Goal: Information Seeking & Learning: Learn about a topic

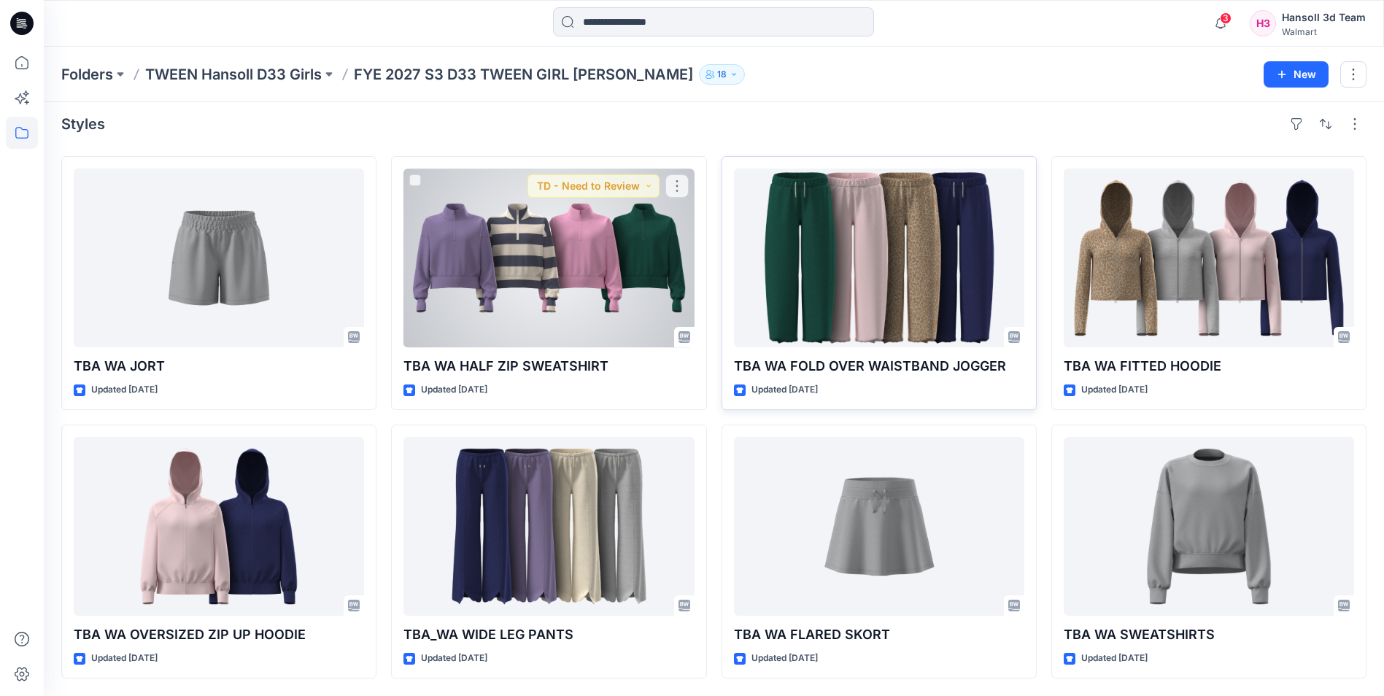
scroll to position [146, 0]
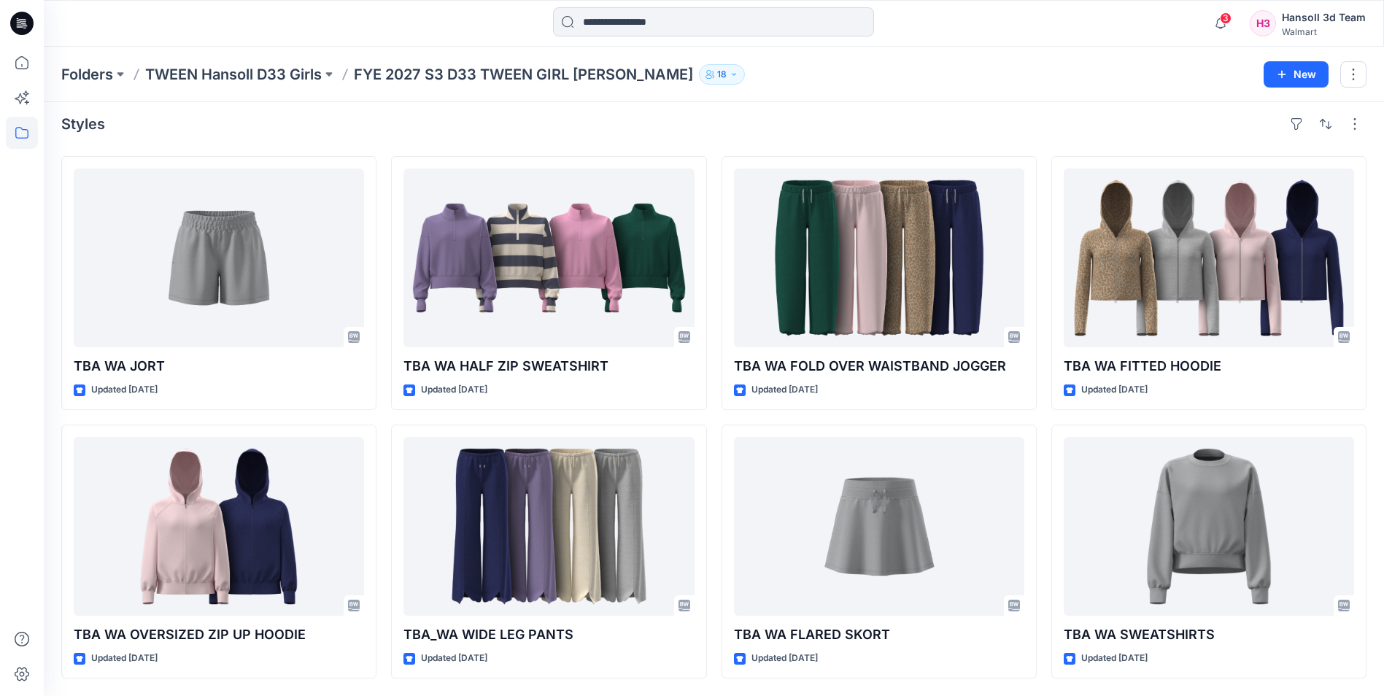
click at [26, 20] on icon at bounding box center [22, 19] width 7 height 1
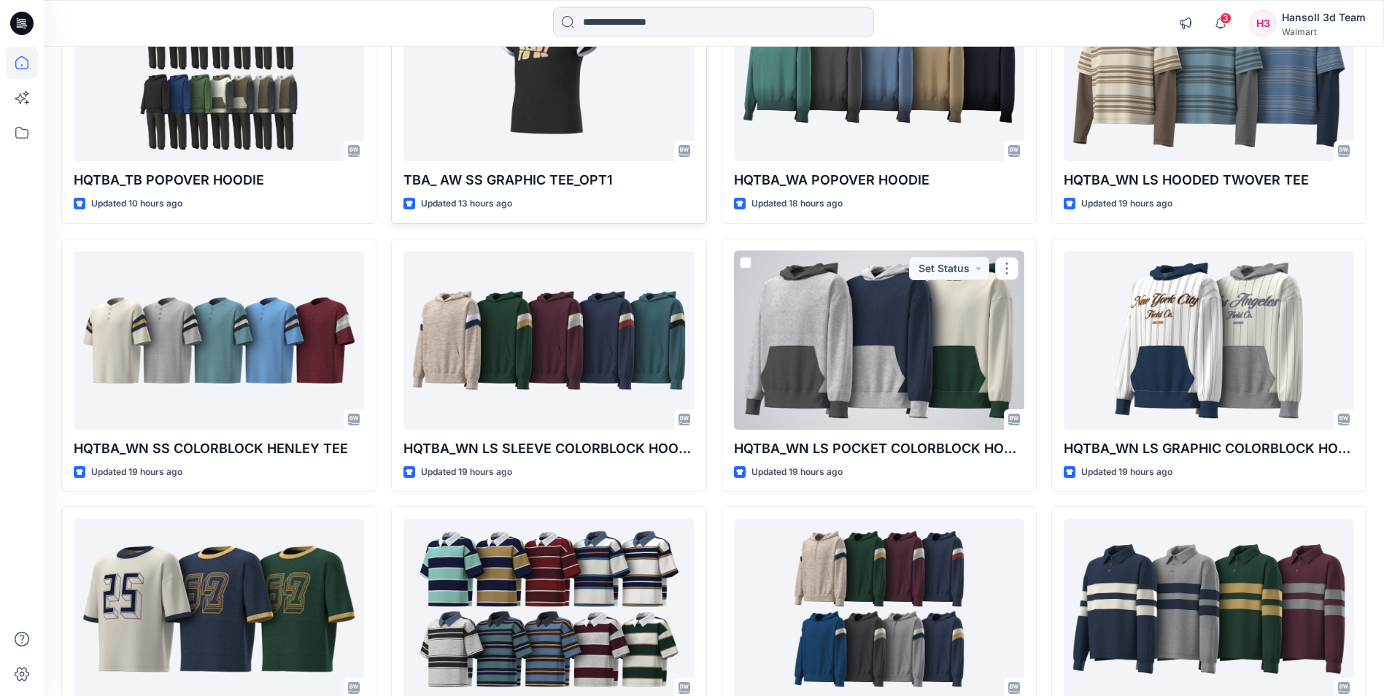
scroll to position [883, 0]
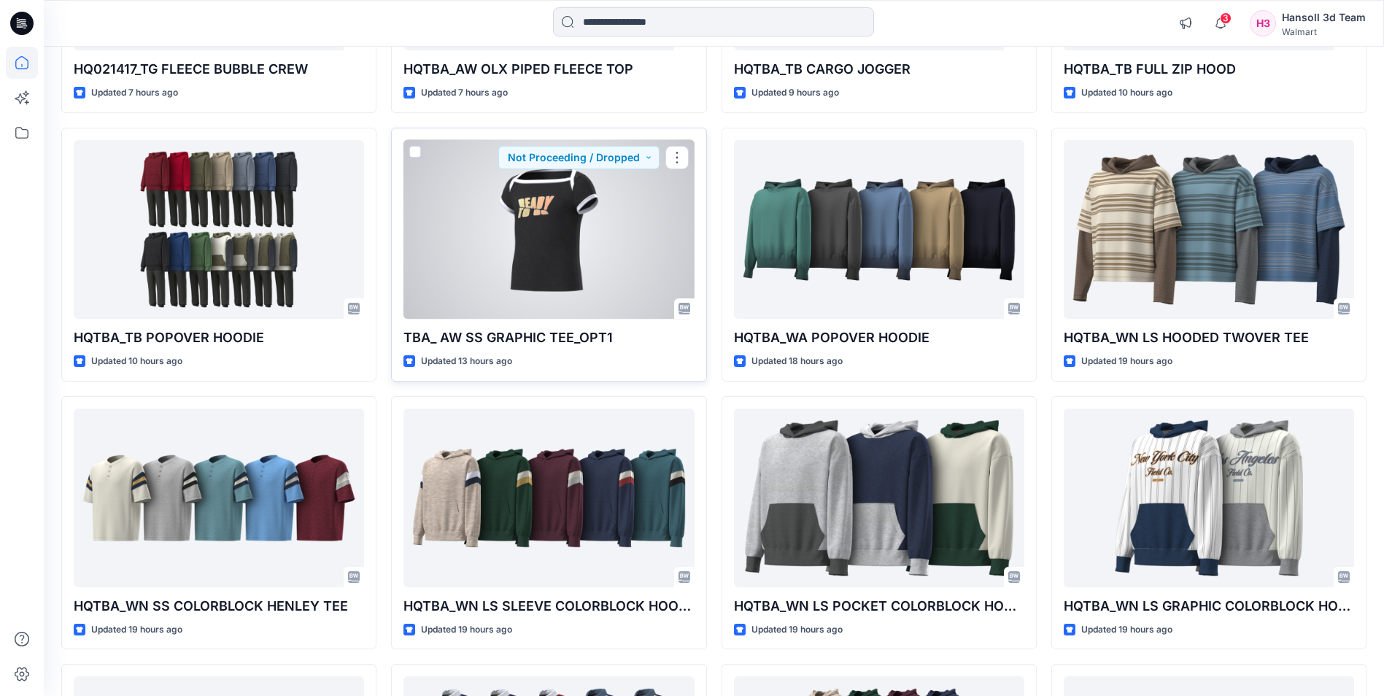
click at [547, 220] on div at bounding box center [549, 229] width 290 height 179
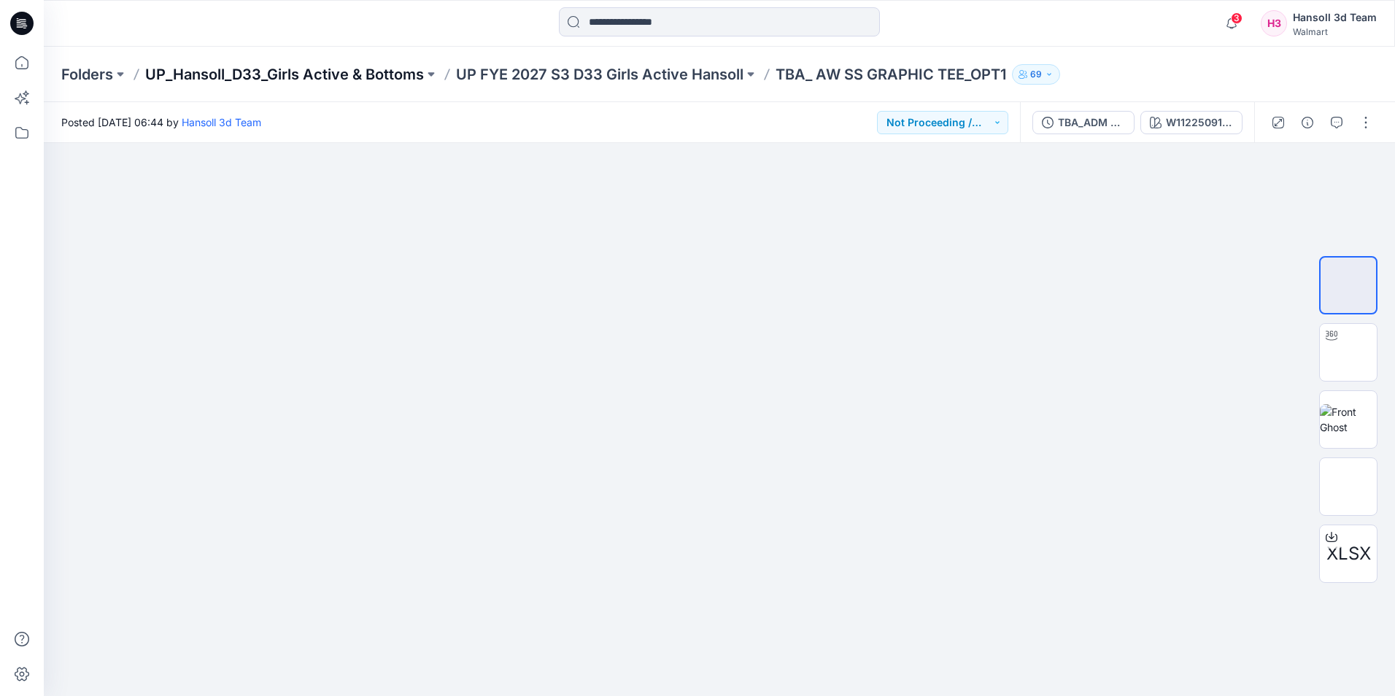
click at [336, 71] on p "UP_Hansoll_D33_Girls Active & Bottoms" at bounding box center [284, 74] width 279 height 20
click at [685, 77] on p "UP FYE 2027 S3 D33 Girls Active Hansoll" at bounding box center [600, 74] width 288 height 20
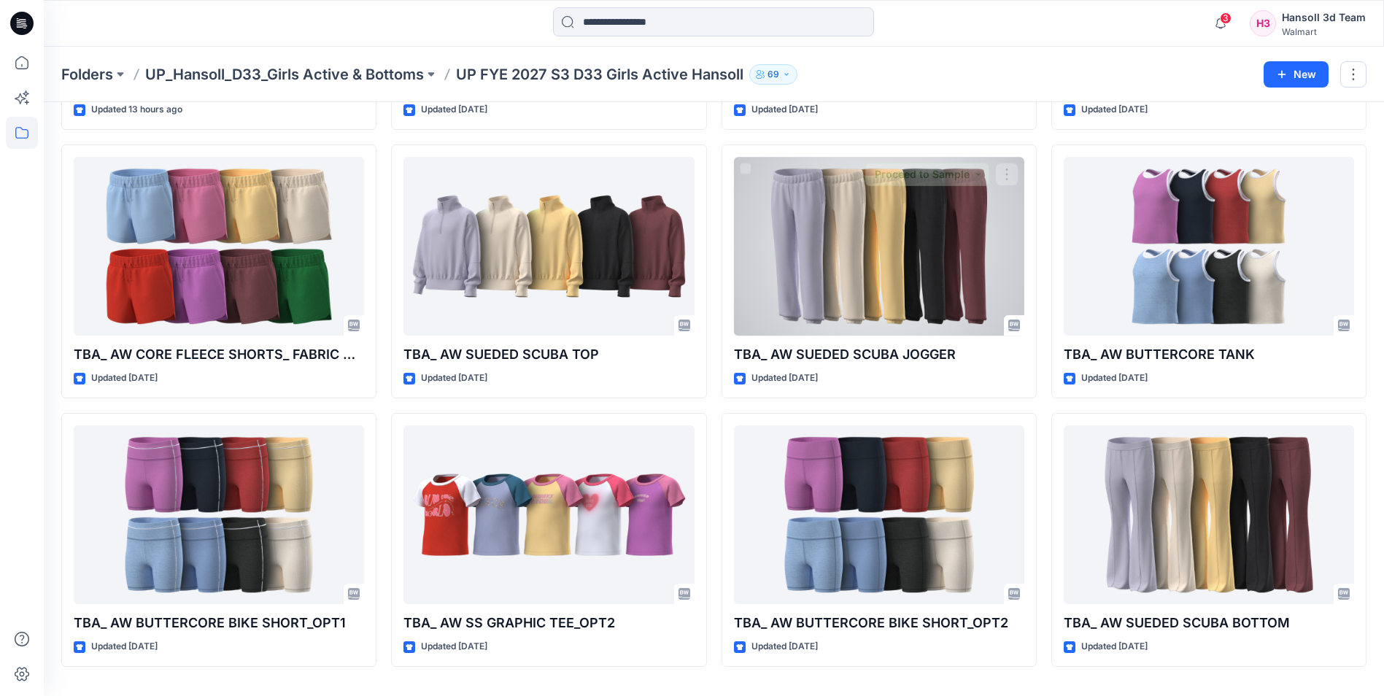
scroll to position [292, 0]
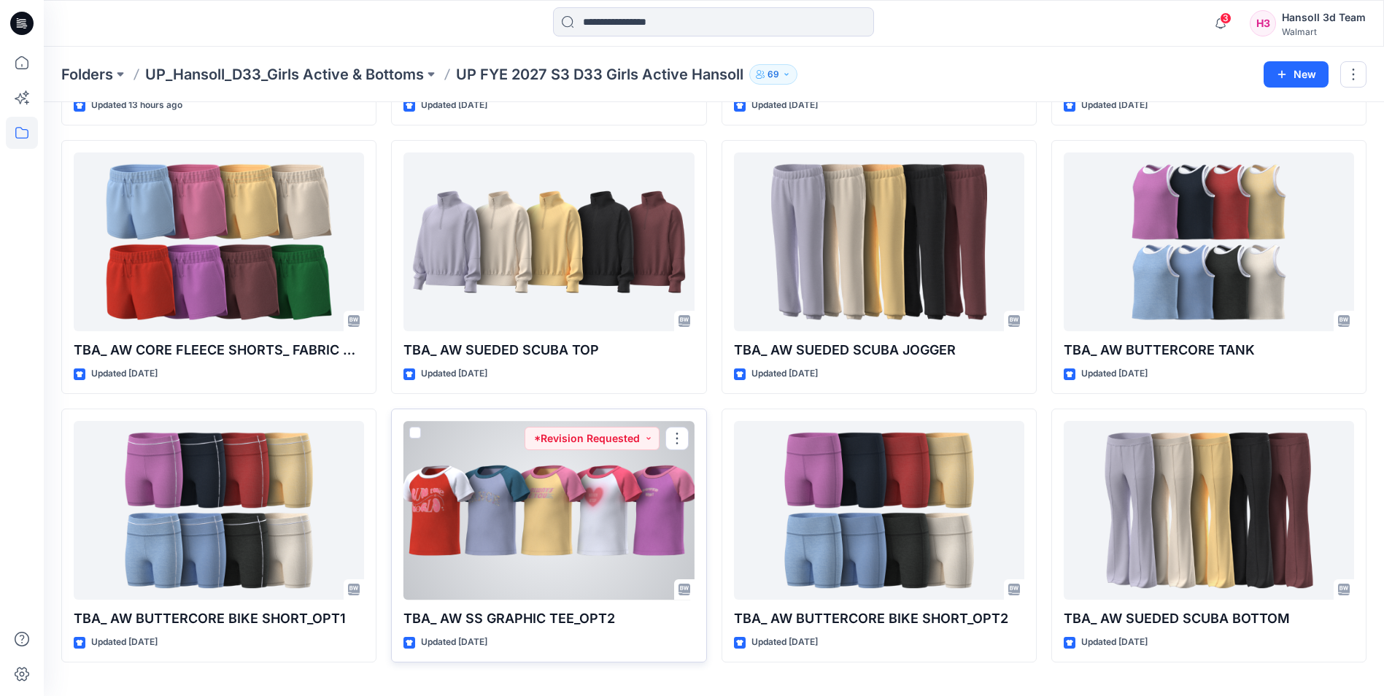
click at [450, 458] on div at bounding box center [549, 510] width 290 height 179
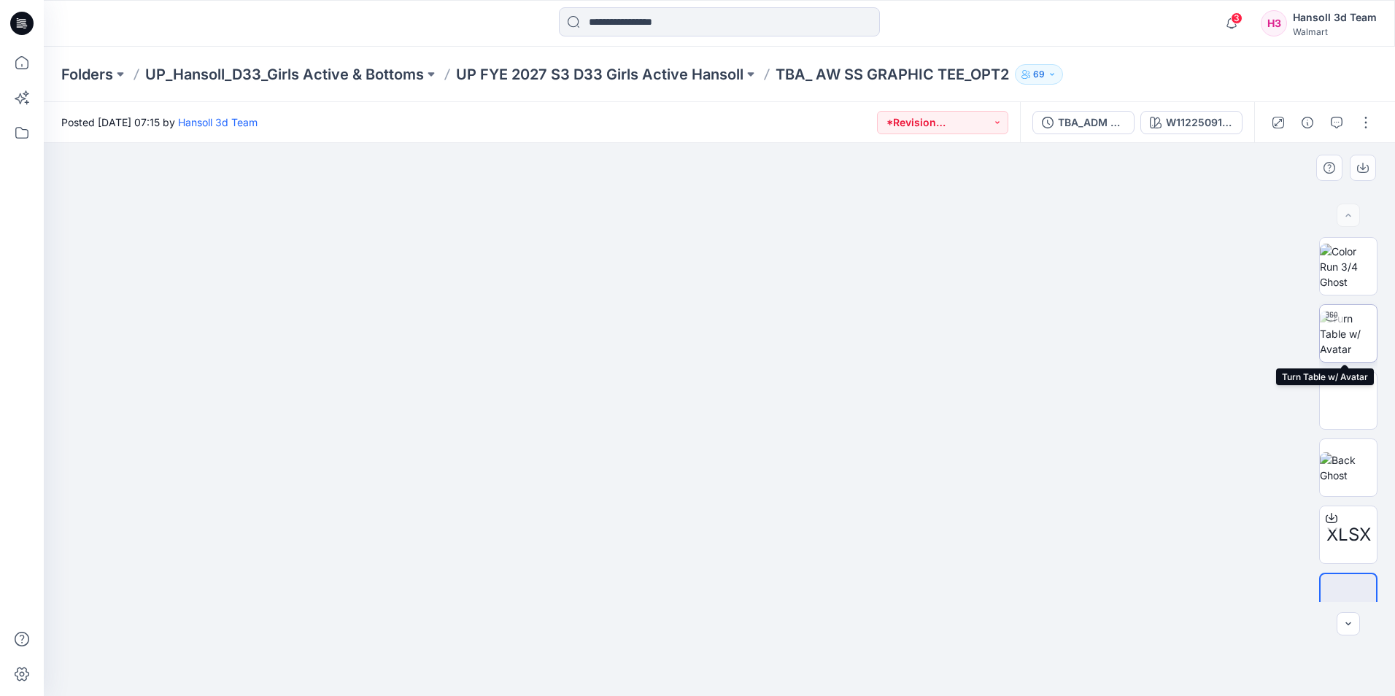
click at [1348, 336] on img at bounding box center [1348, 334] width 57 height 46
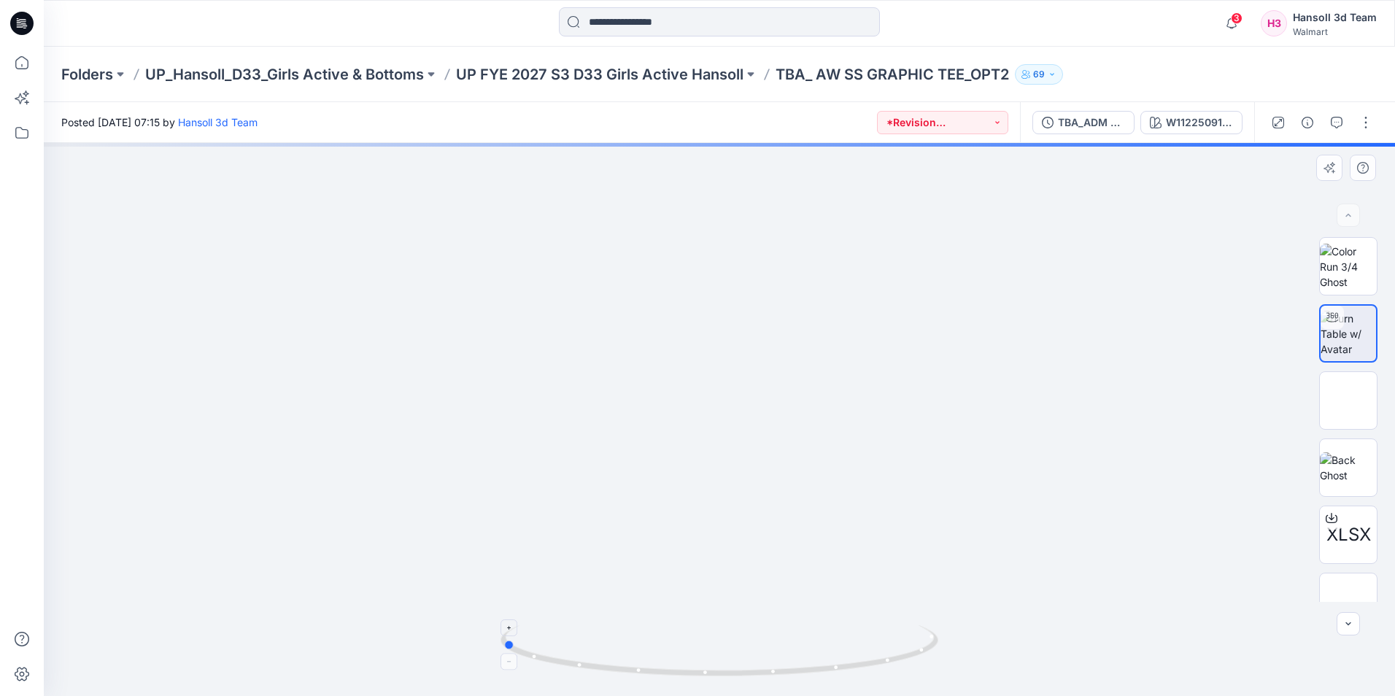
drag, startPoint x: 868, startPoint y: 667, endPoint x: 697, endPoint y: 635, distance: 173.8
click at [652, 669] on icon at bounding box center [722, 652] width 442 height 55
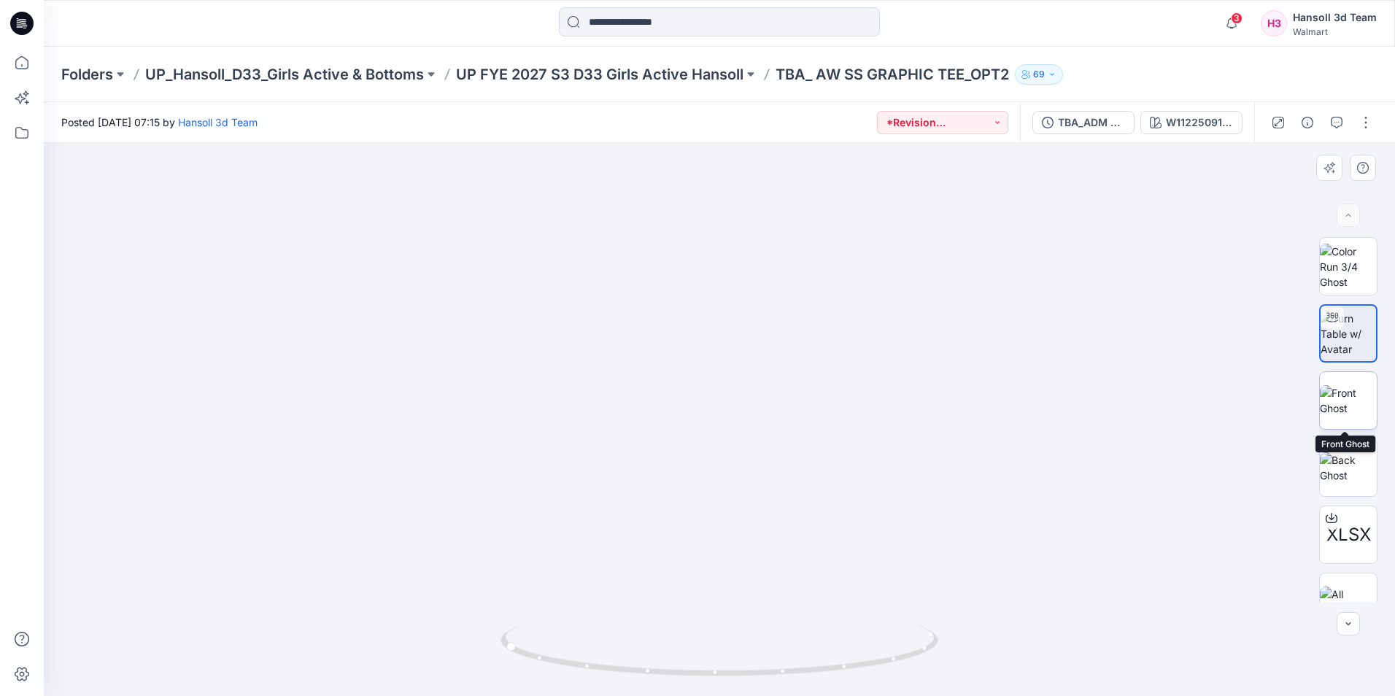
click at [1351, 391] on img at bounding box center [1348, 400] width 57 height 31
click at [949, 559] on div at bounding box center [720, 419] width 1352 height 553
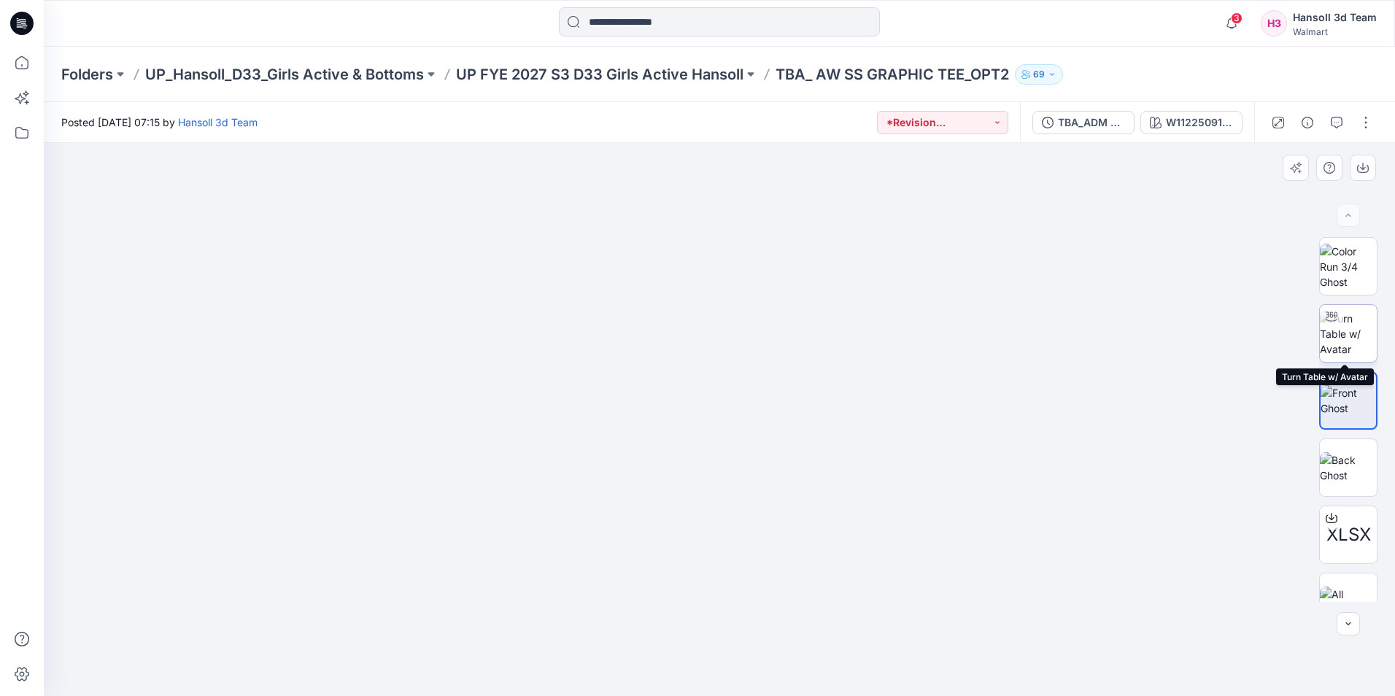
click at [1343, 335] on img at bounding box center [1348, 334] width 57 height 46
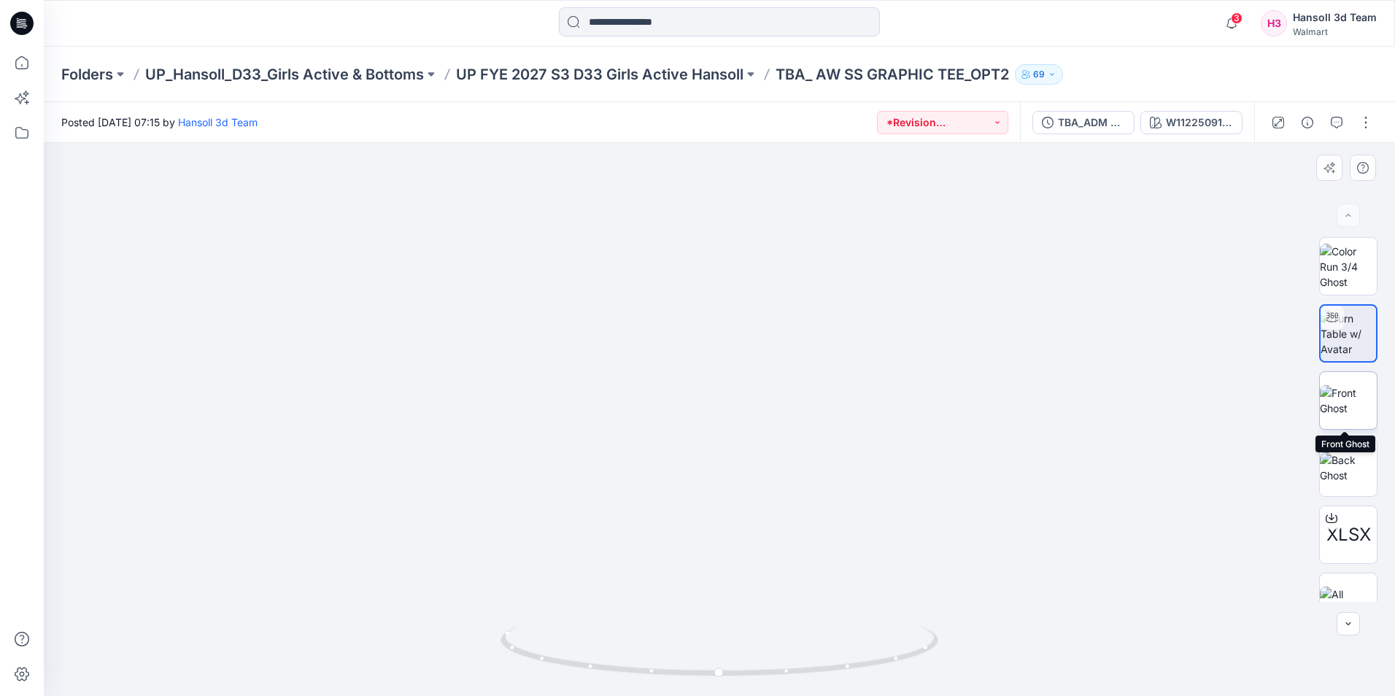
click at [1346, 412] on img at bounding box center [1348, 400] width 57 height 31
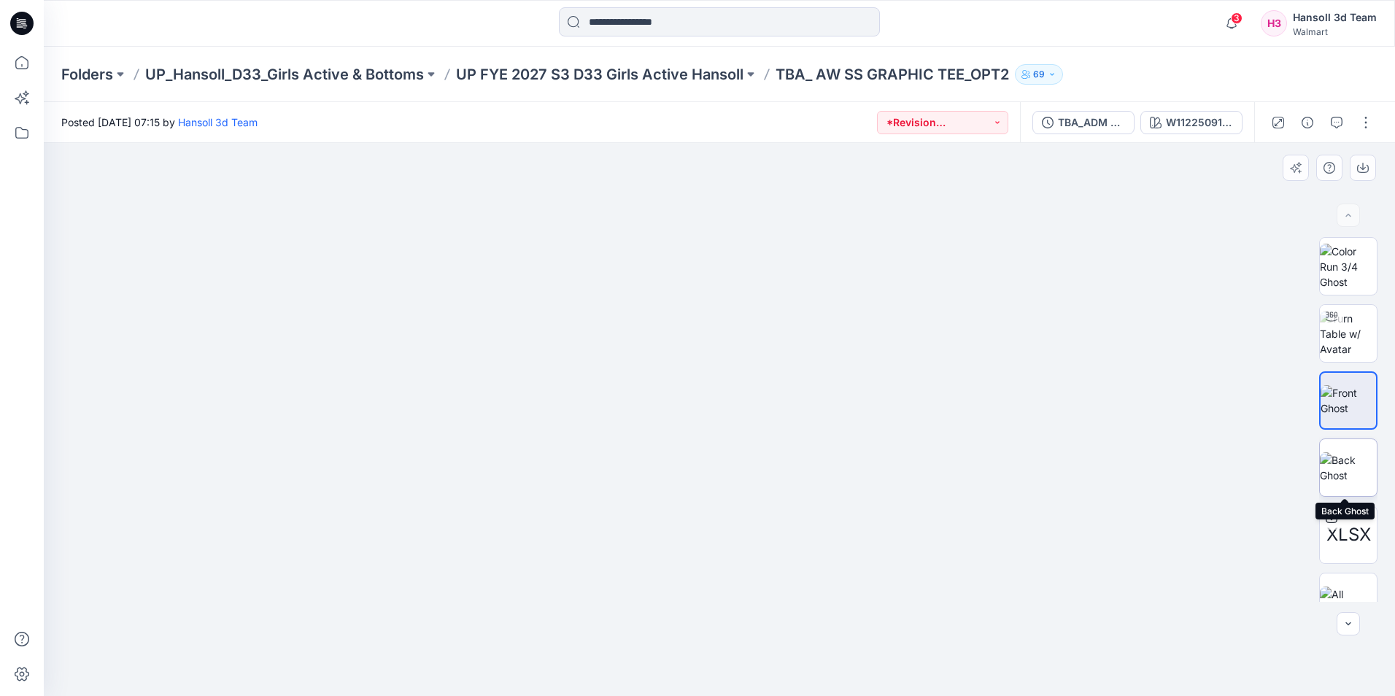
click at [1357, 452] on img at bounding box center [1348, 467] width 57 height 31
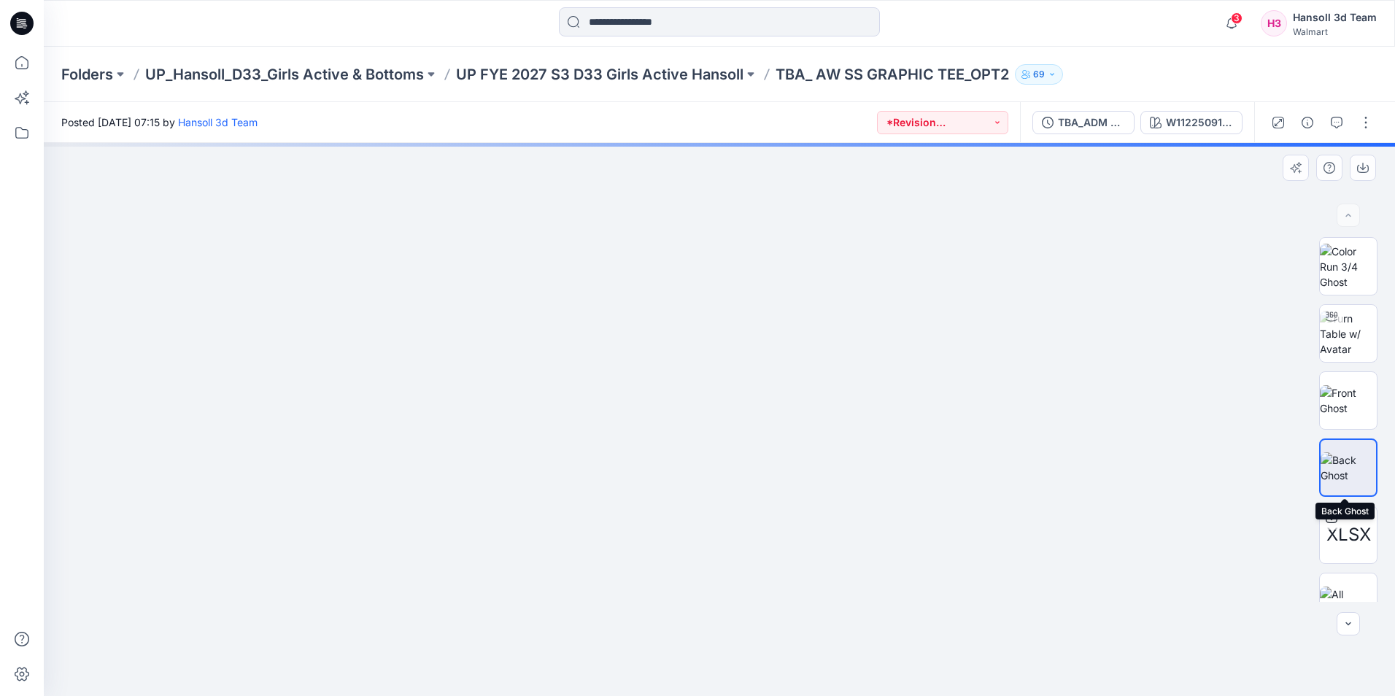
click at [1343, 455] on img at bounding box center [1348, 467] width 55 height 31
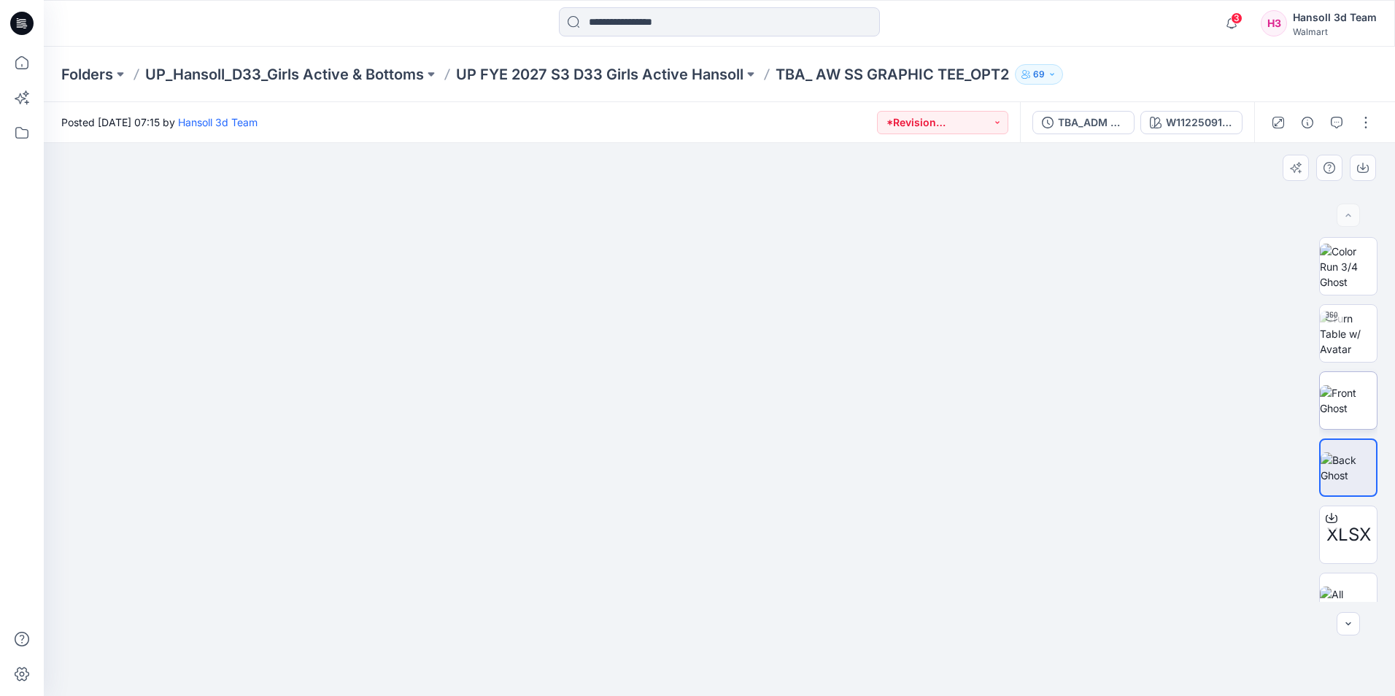
click at [1344, 399] on img at bounding box center [1348, 400] width 57 height 31
click at [1349, 275] on img at bounding box center [1348, 267] width 57 height 46
click at [1356, 344] on img at bounding box center [1348, 334] width 57 height 46
drag, startPoint x: 753, startPoint y: 675, endPoint x: 1209, endPoint y: 452, distance: 507.5
click at [901, 673] on icon at bounding box center [722, 652] width 442 height 55
